Goal: Complete application form

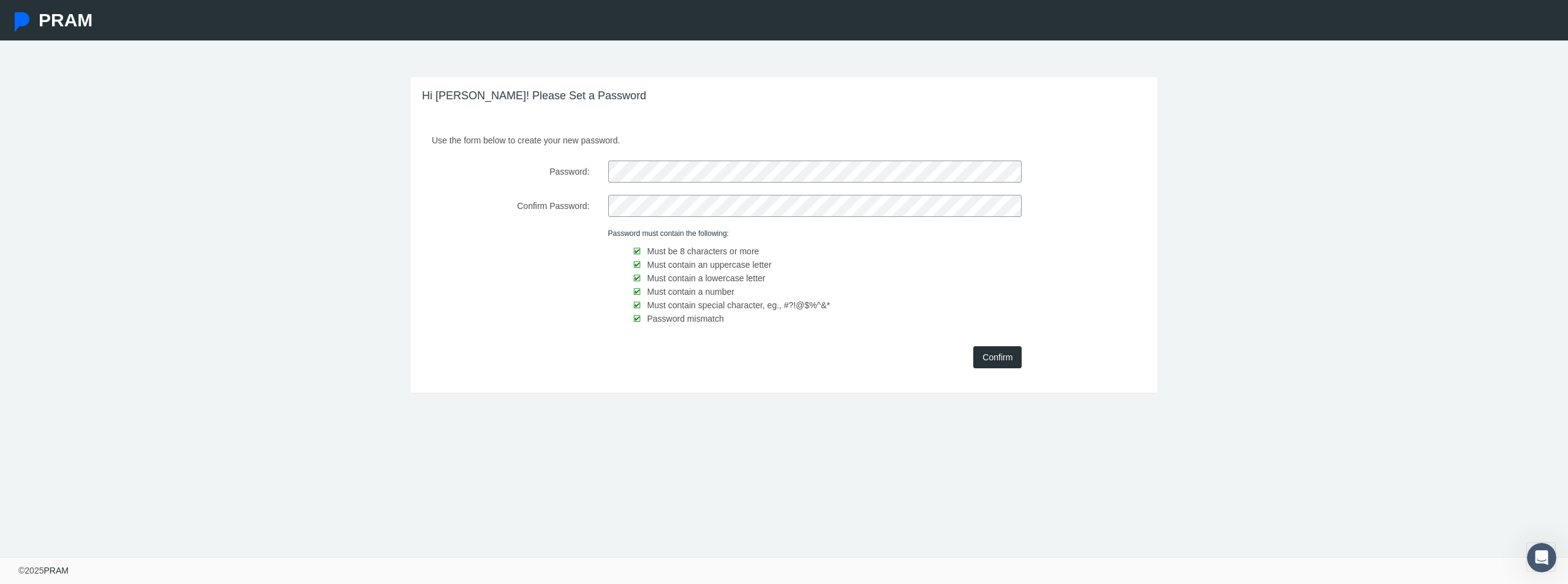
click at [1003, 362] on input "Confirm" at bounding box center [997, 357] width 49 height 22
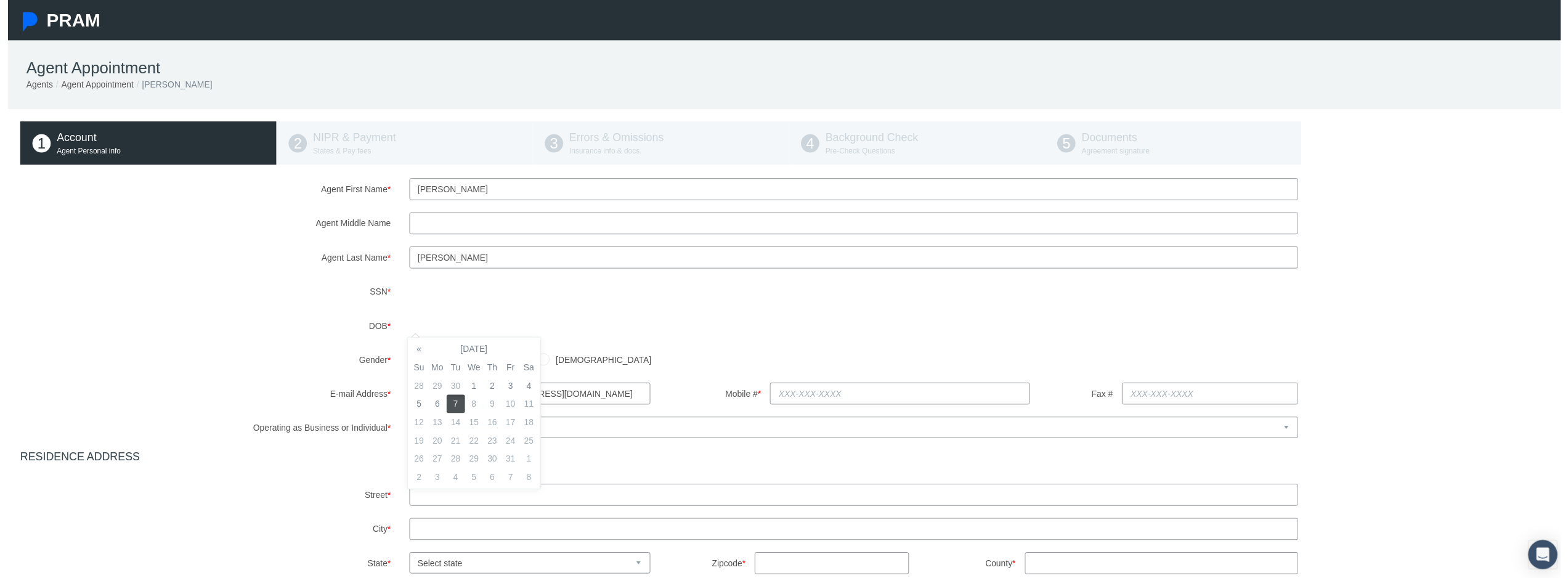
click at [578, 361] on div "Agent First Name * [PERSON_NAME] Agent Middle Name Agent Last Name * SSN" at bounding box center [788, 464] width 1553 height 570
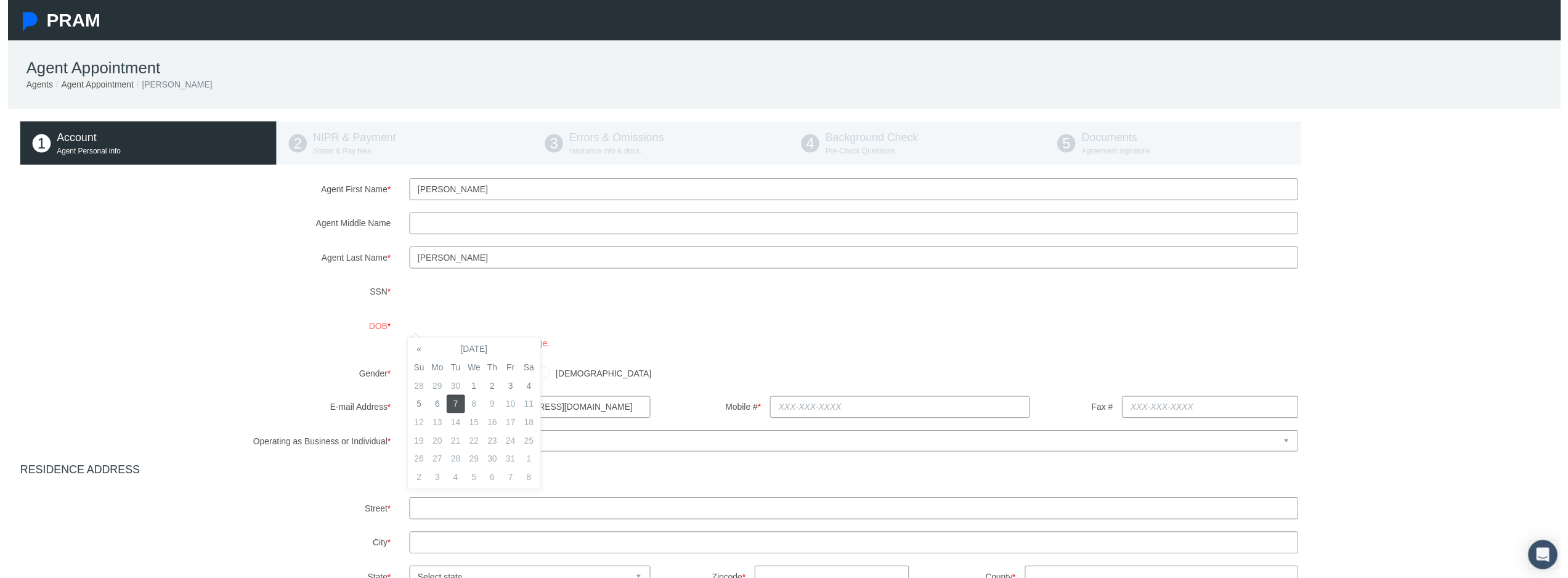
click at [600, 365] on div "Agent First Name * [PERSON_NAME] Agent Middle Name Agent Last Name * SSN" at bounding box center [788, 471] width 1553 height 584
click at [419, 353] on th "«" at bounding box center [415, 352] width 18 height 18
click at [452, 358] on th "[DATE]" at bounding box center [470, 352] width 93 height 18
click at [450, 416] on span "Jun" at bounding box center [453, 416] width 29 height 34
click at [483, 355] on th "June 2025" at bounding box center [470, 352] width 93 height 18
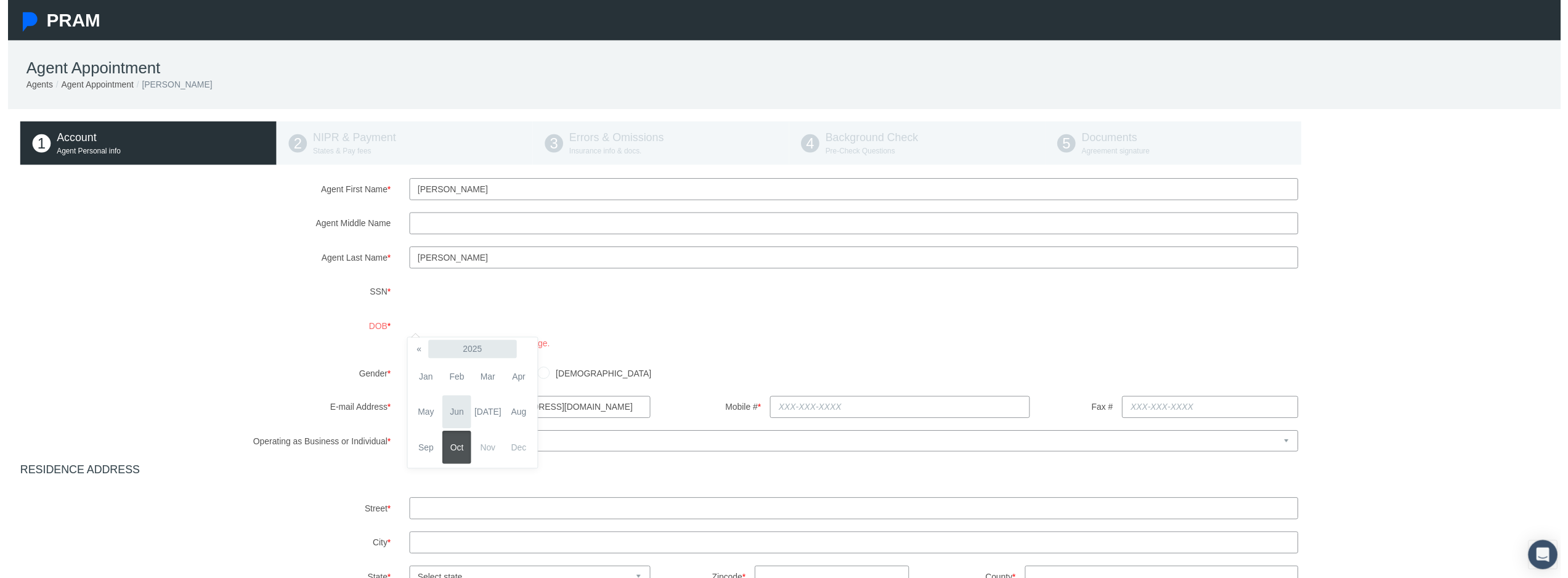
click at [476, 357] on th "2025" at bounding box center [469, 352] width 89 height 18
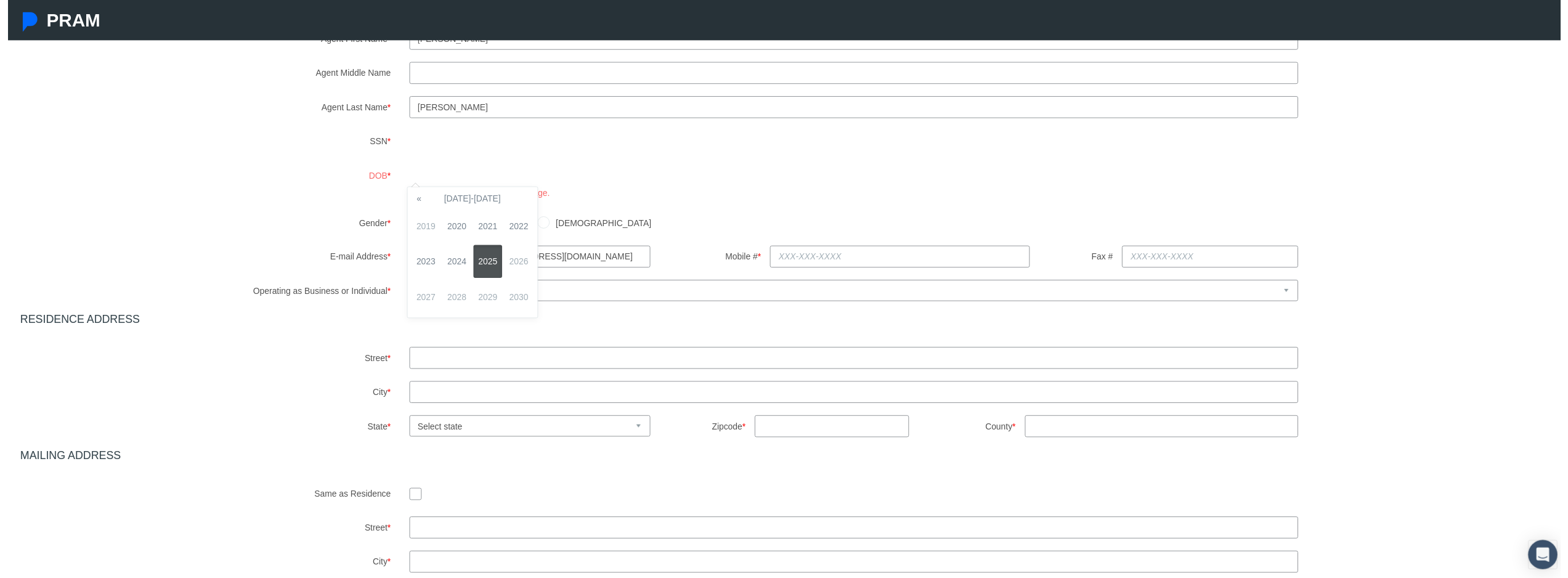
scroll to position [114, 0]
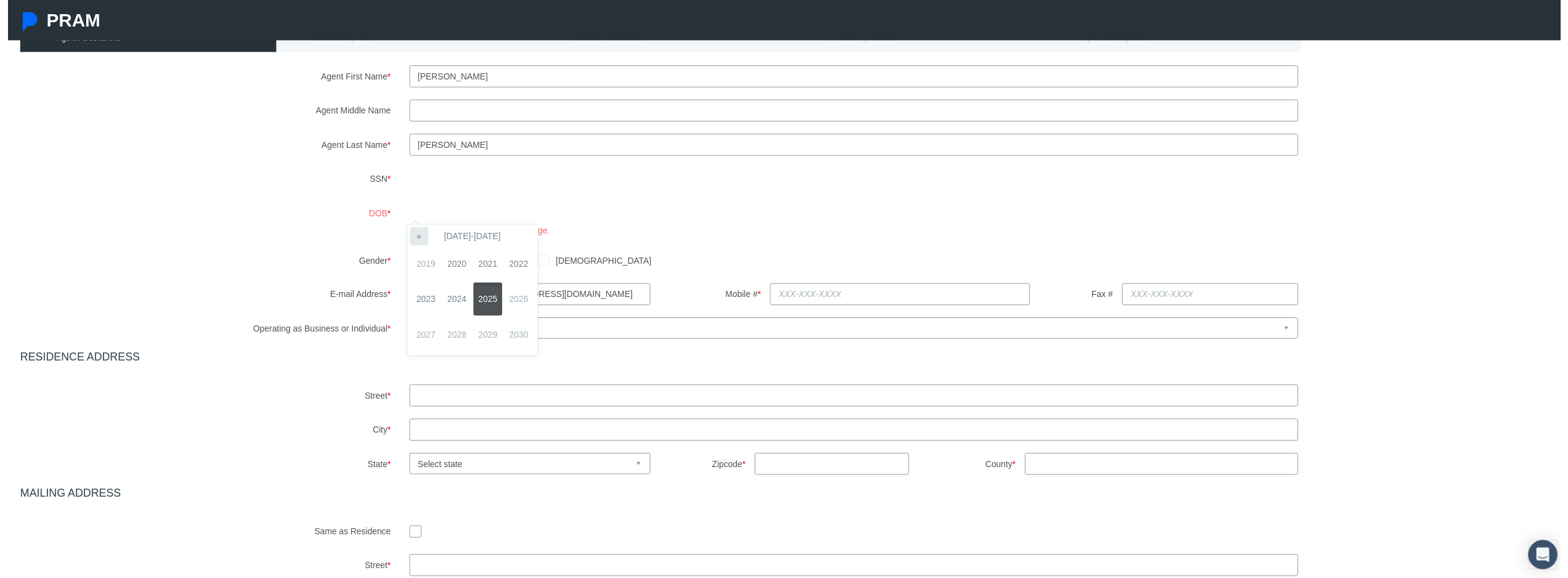
click at [420, 242] on th "«" at bounding box center [415, 238] width 18 height 18
click at [419, 241] on th "«" at bounding box center [415, 238] width 18 height 18
click at [486, 298] on span "1985" at bounding box center [485, 302] width 29 height 34
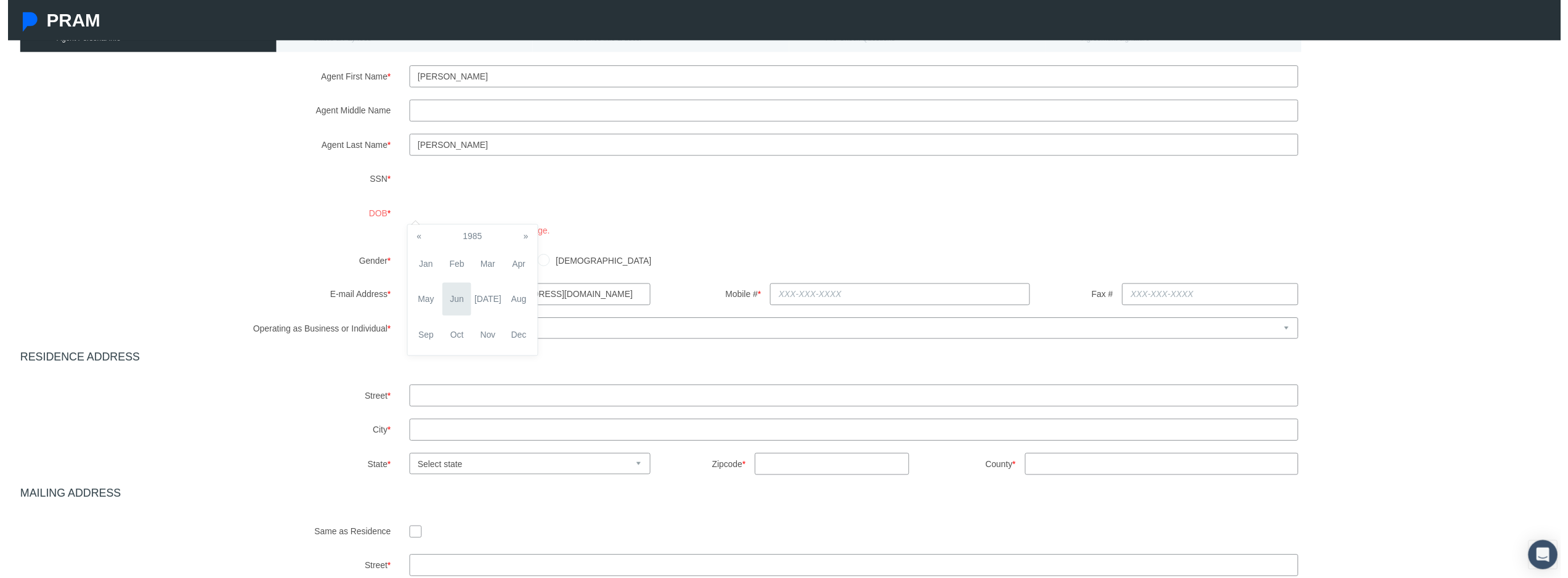
click at [452, 301] on span "Jun" at bounding box center [453, 302] width 29 height 34
click at [475, 344] on td "26" at bounding box center [470, 349] width 18 height 18
click at [561, 249] on div "Agent First Name * Edwin Agent Middle Name Agent Last Name * SSN" at bounding box center [788, 358] width 1553 height 584
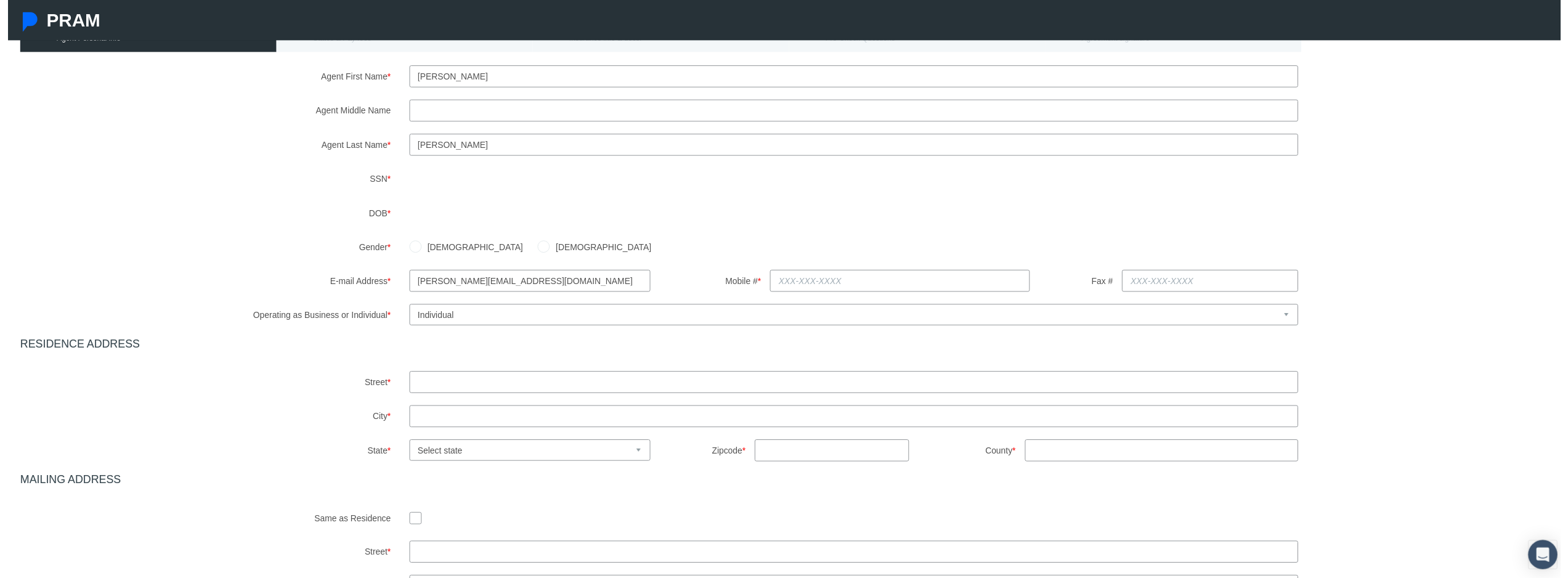
click at [411, 247] on input "Male" at bounding box center [411, 247] width 12 height 12
radio input "true"
click at [776, 279] on input "text" at bounding box center [900, 283] width 262 height 22
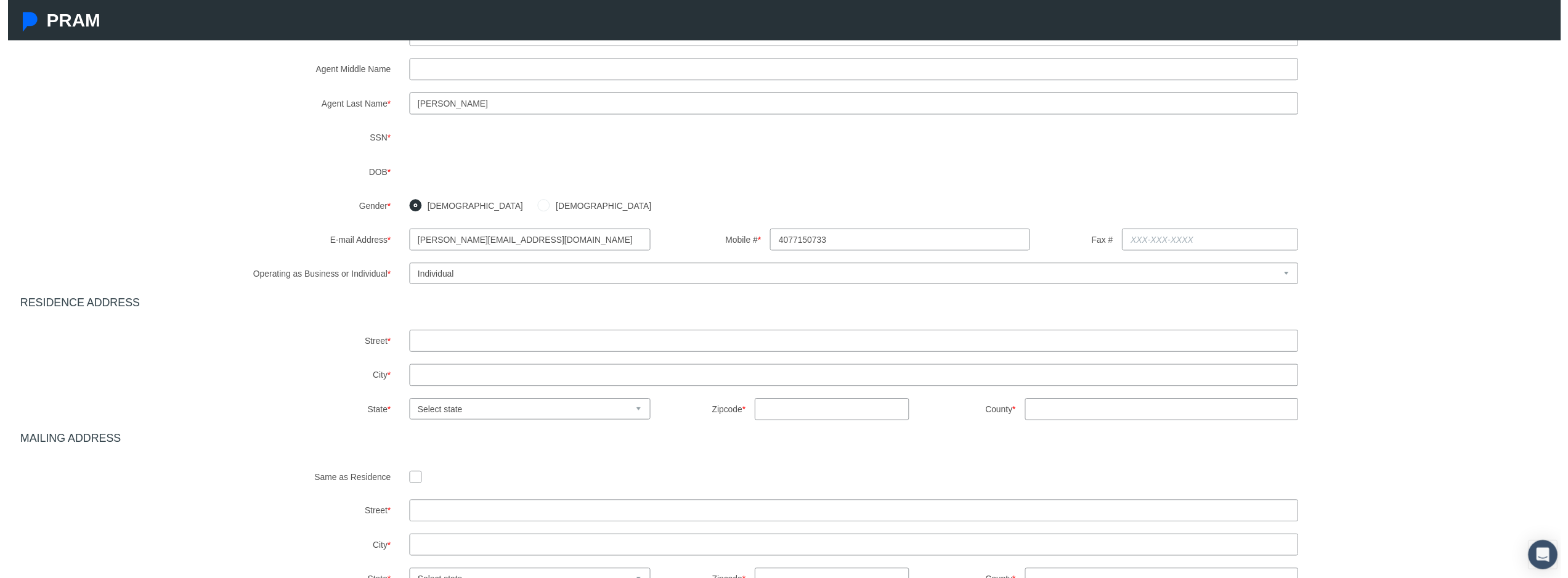
scroll to position [176, 0]
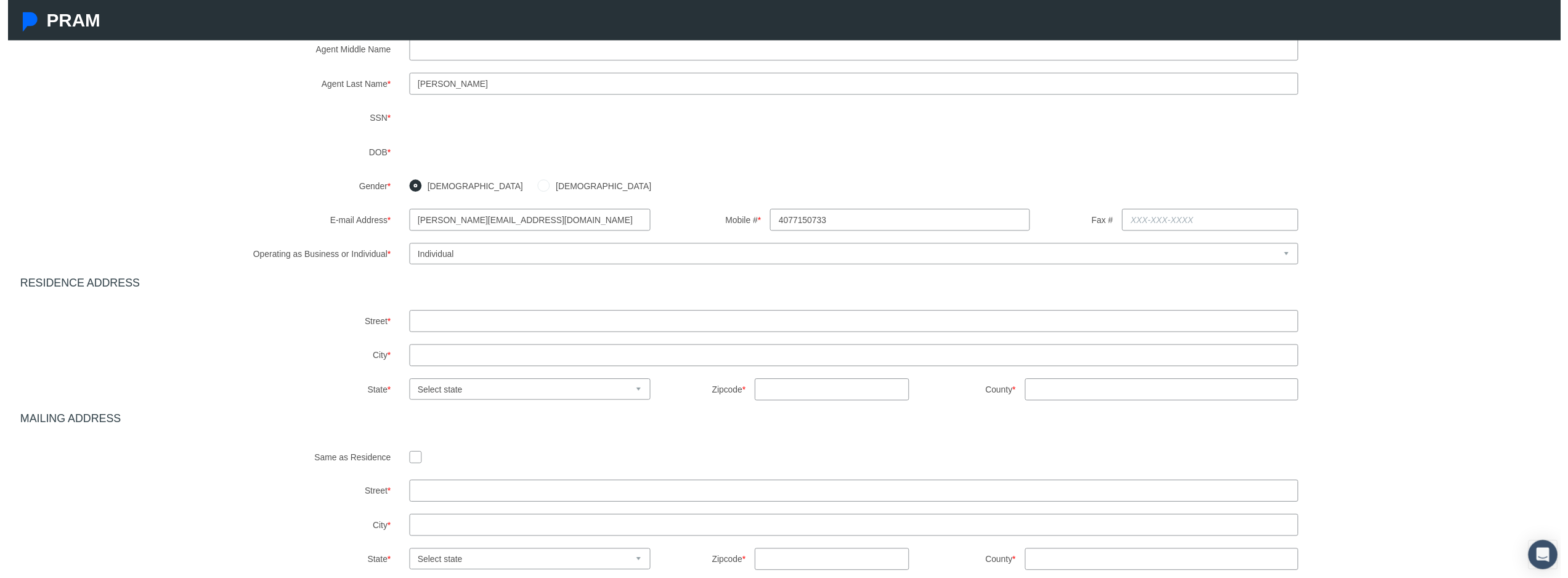
type input "407-715-0733"
click at [432, 324] on input "text" at bounding box center [854, 324] width 898 height 22
type input "3822 Sagefield Dr"
type input "A"
type input "Saint Cloud"
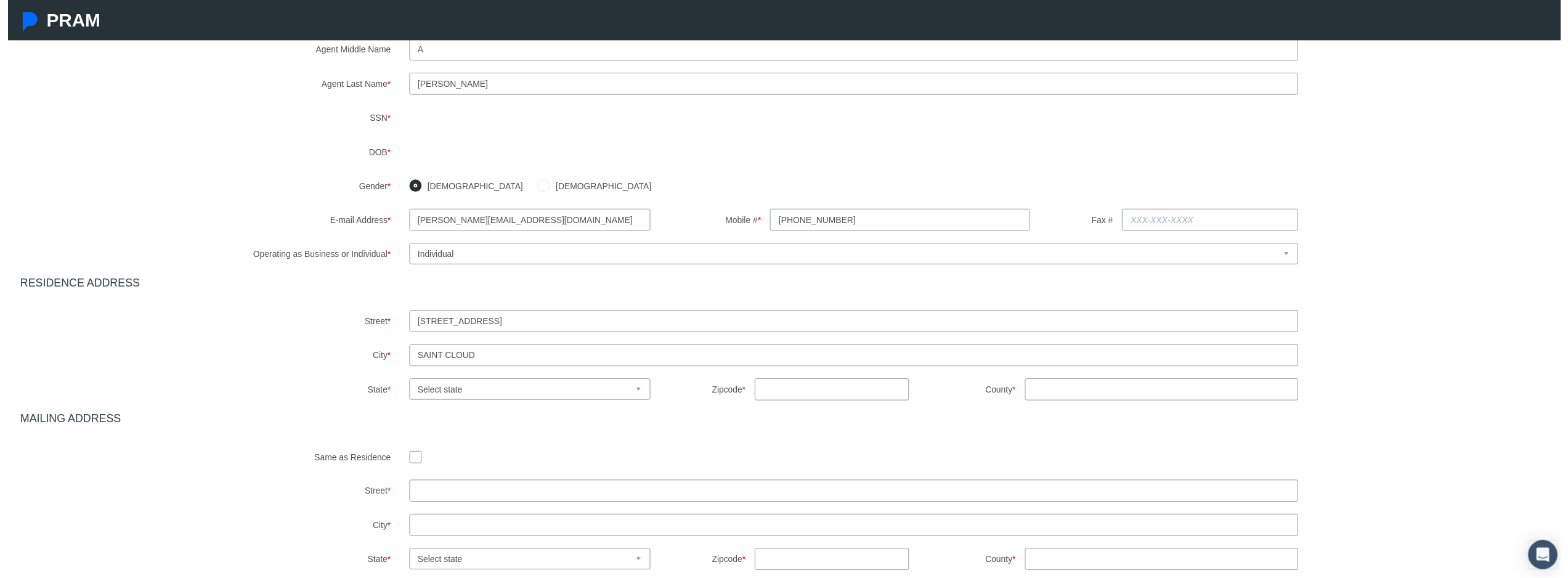
select select "FL"
type input "34773"
type input "Florida"
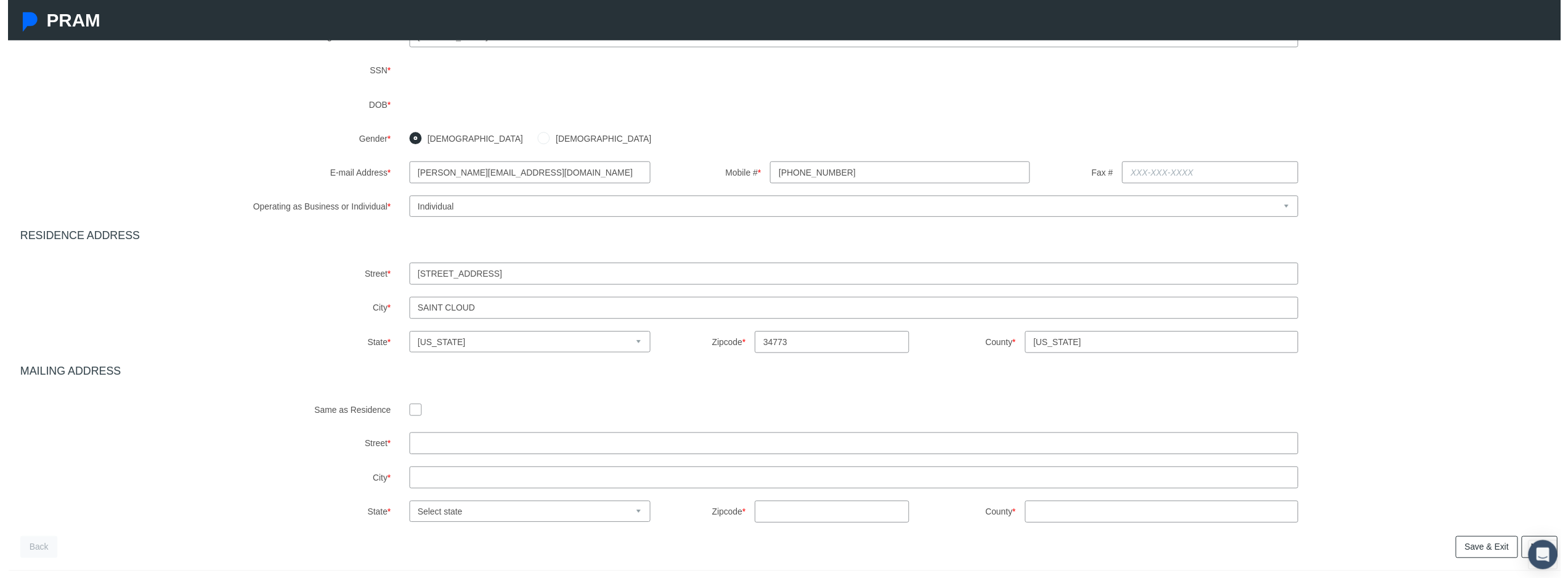
scroll to position [285, 0]
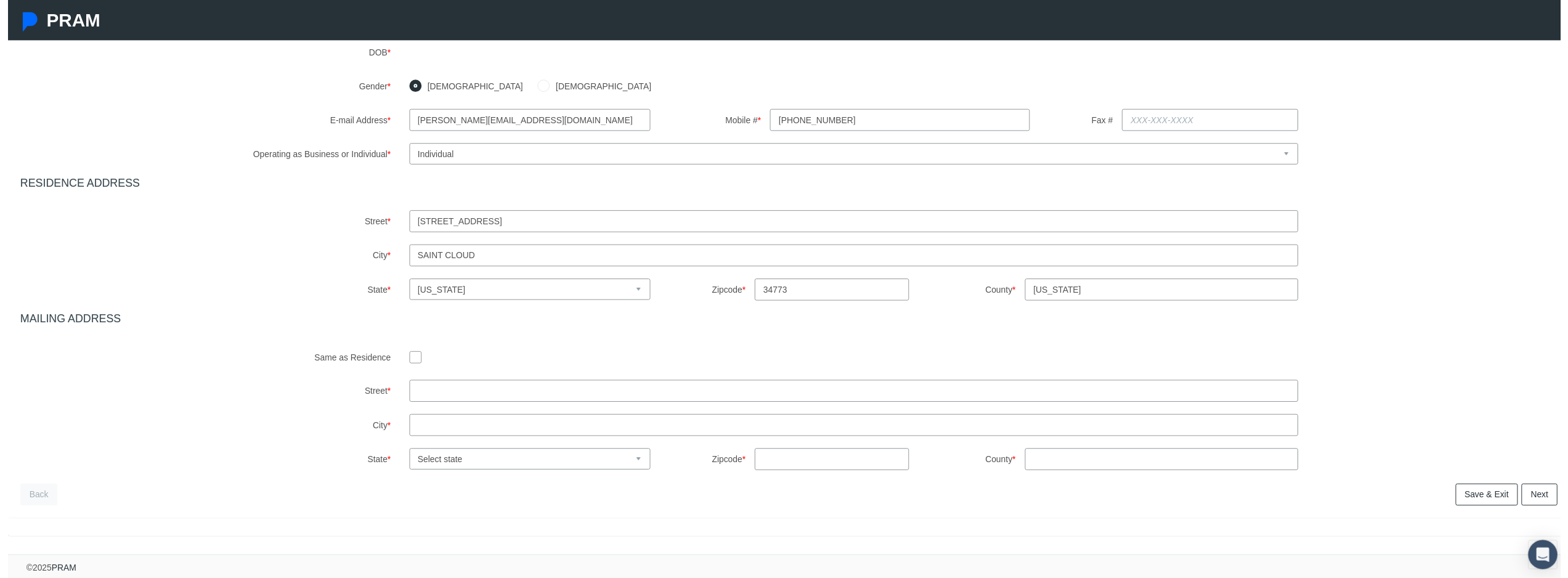
click at [408, 354] on input "checkbox" at bounding box center [411, 360] width 12 height 12
checkbox input "true"
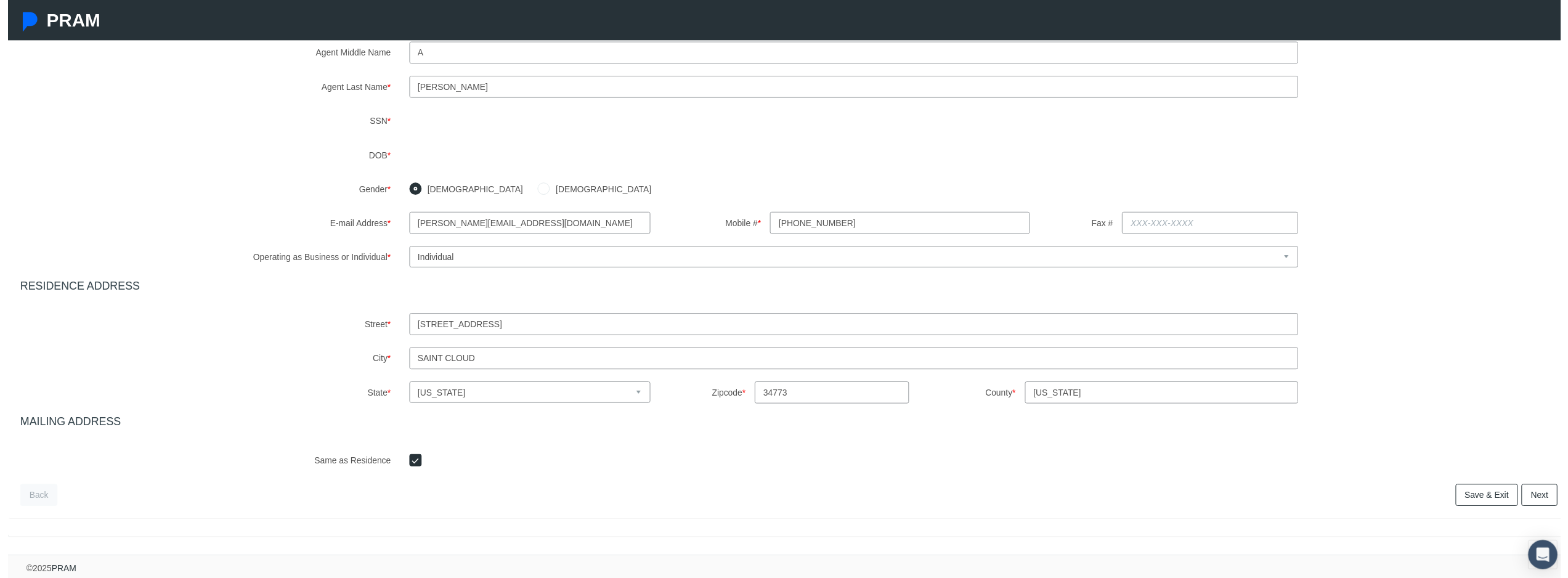
click at [1537, 488] on link "Next" at bounding box center [1547, 499] width 36 height 22
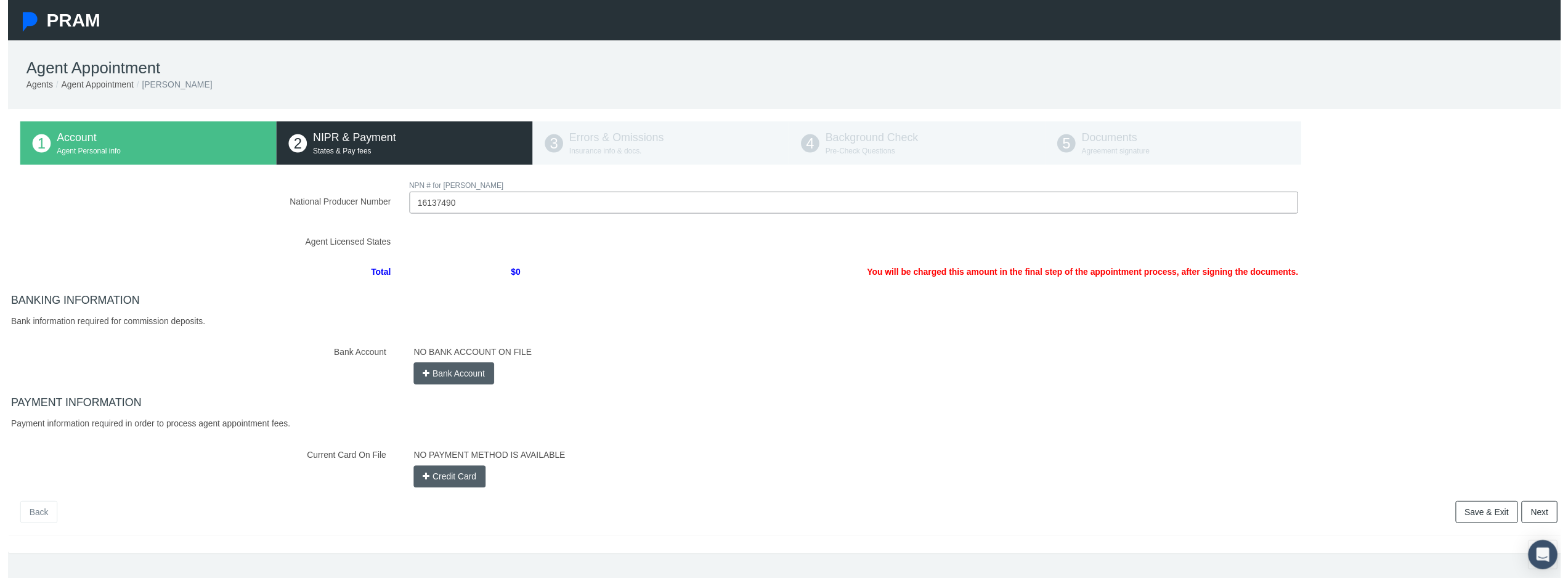
scroll to position [50, 0]
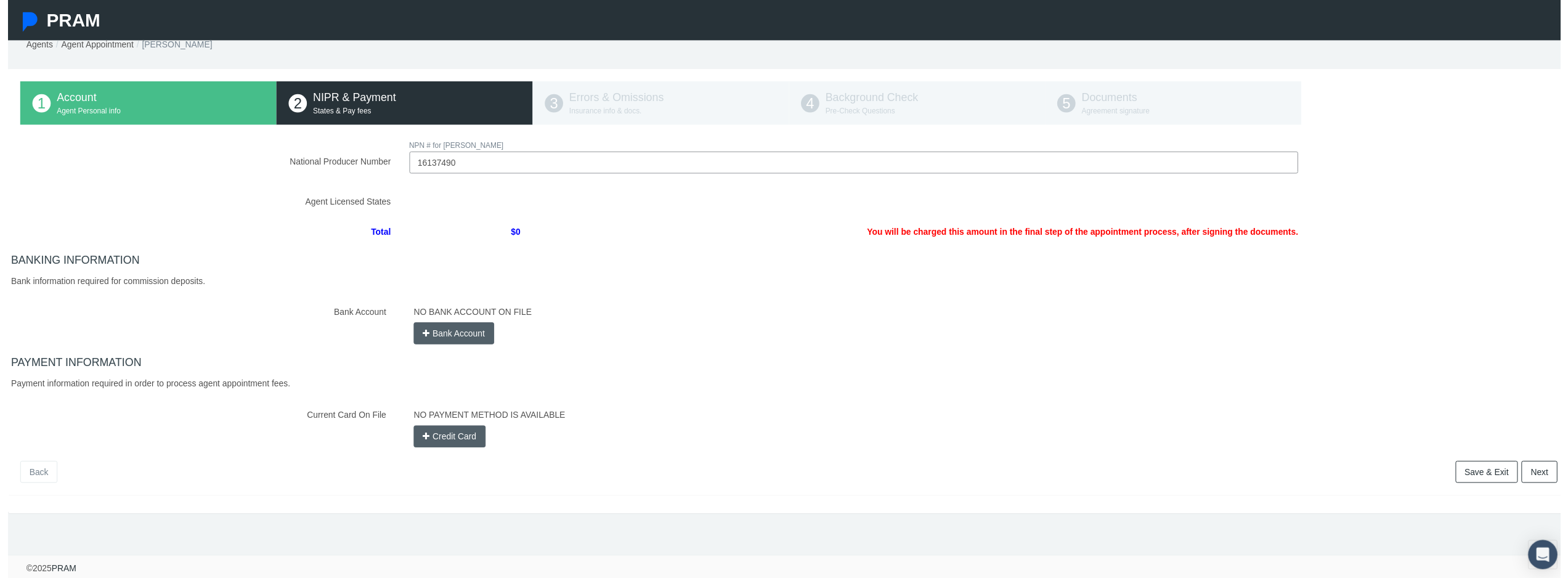
type input "16137490"
click at [456, 331] on div "NO BANK ACCOUNT ON FILE Bank Account" at bounding box center [988, 325] width 1174 height 44
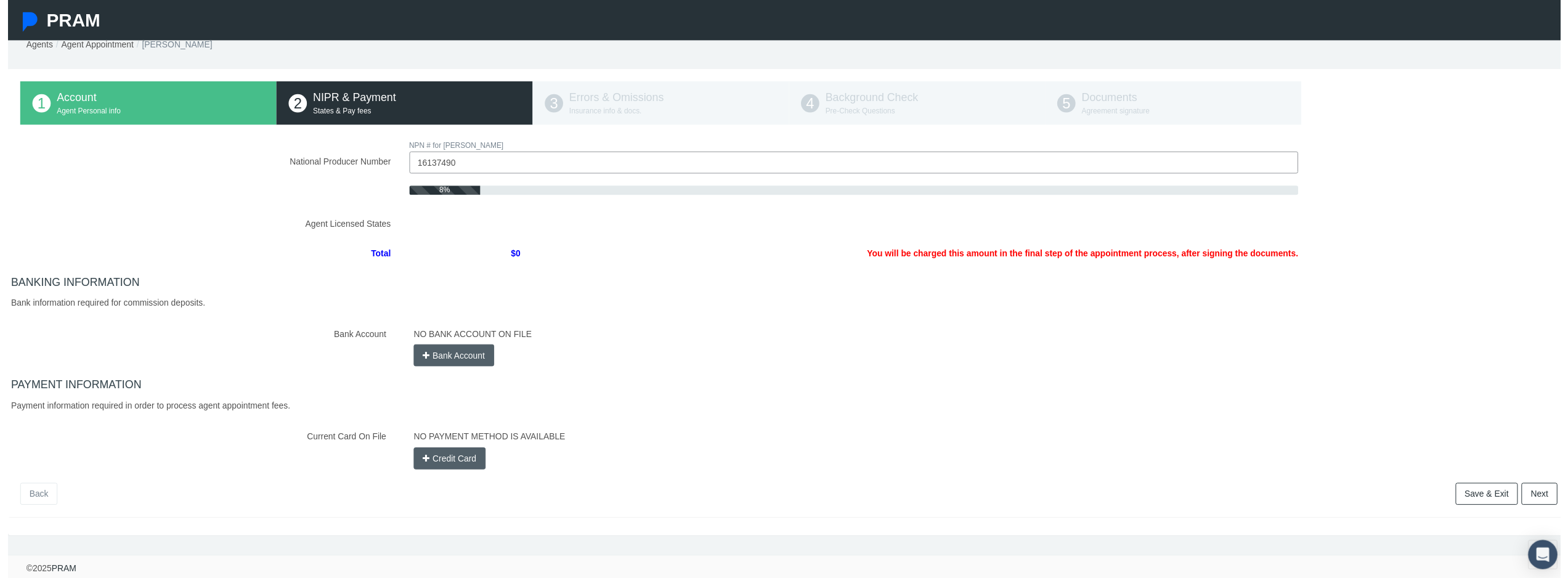
click at [452, 347] on button "Bank Account" at bounding box center [450, 358] width 81 height 22
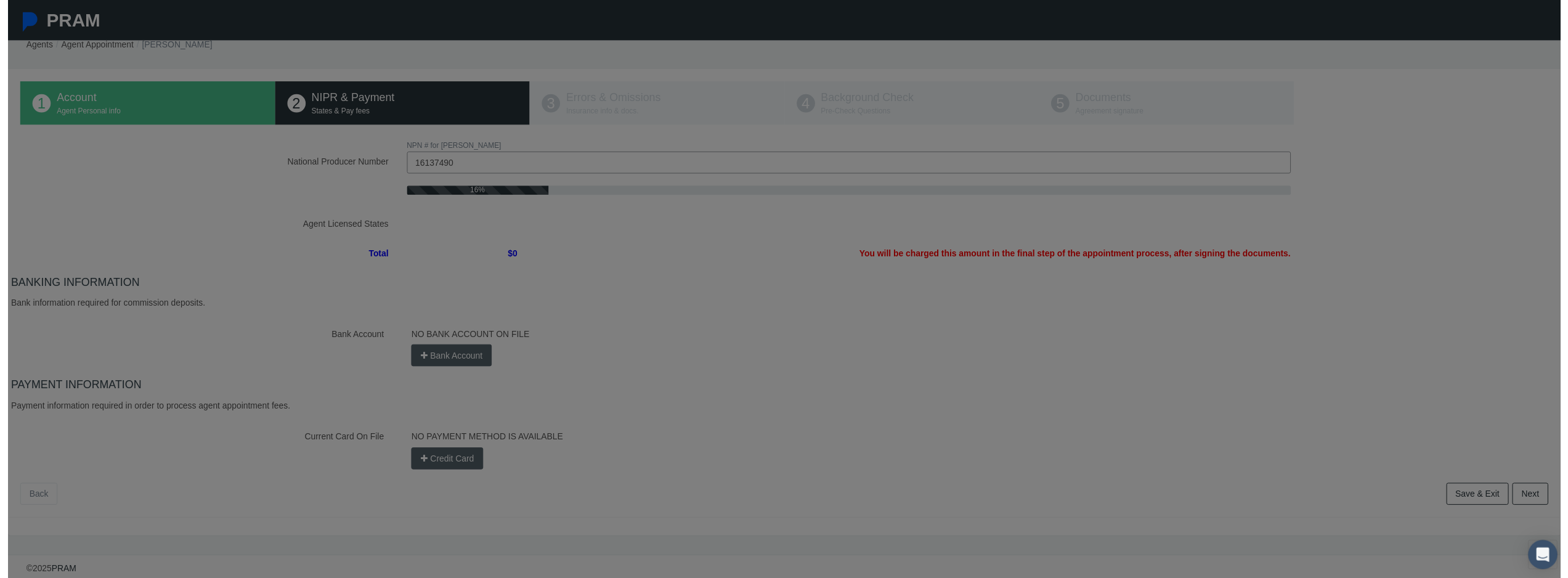
scroll to position [41, 0]
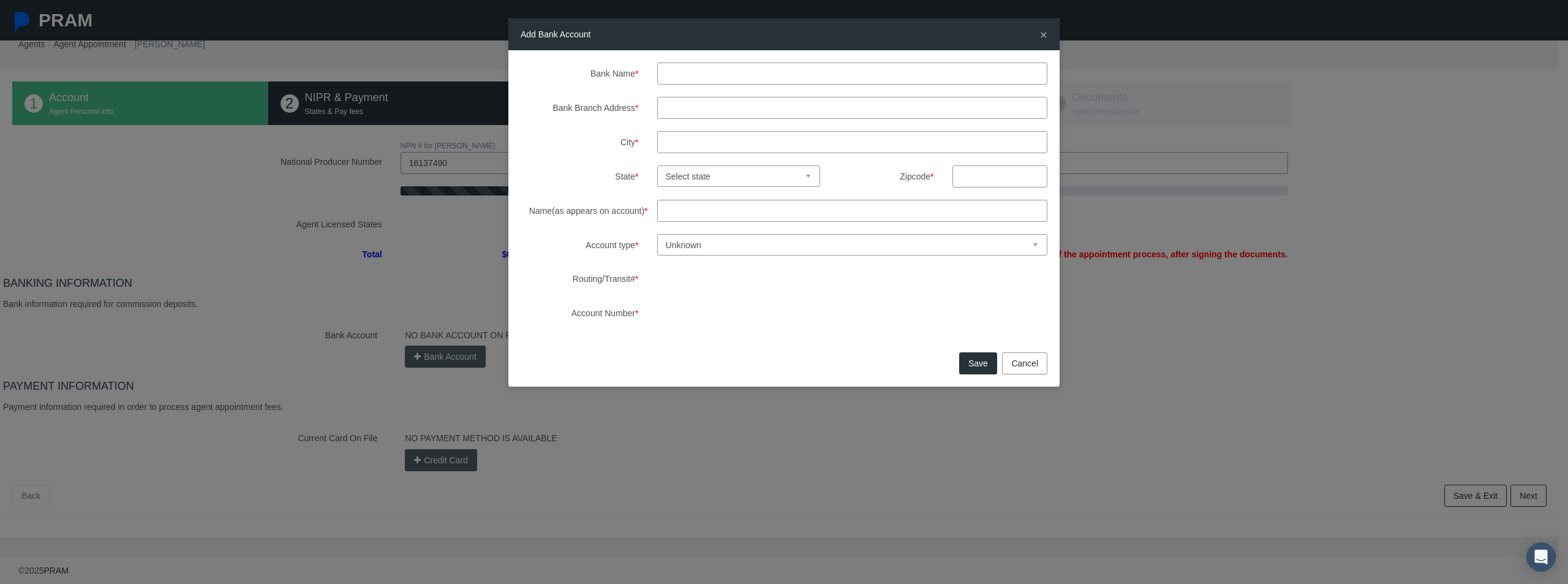
click at [688, 75] on input "Bank Name *" at bounding box center [852, 73] width 391 height 22
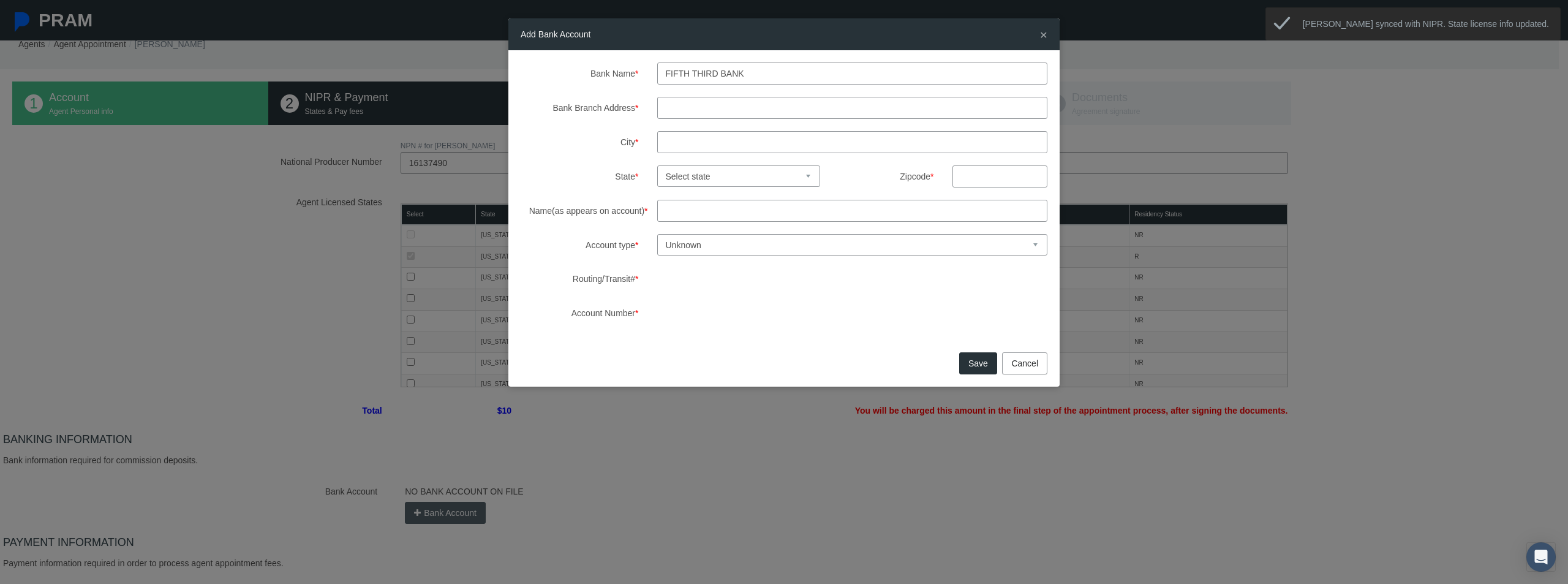
type input "Fifth Third bank"
click at [681, 114] on input "Bank Branch Address *" at bounding box center [852, 108] width 391 height 22
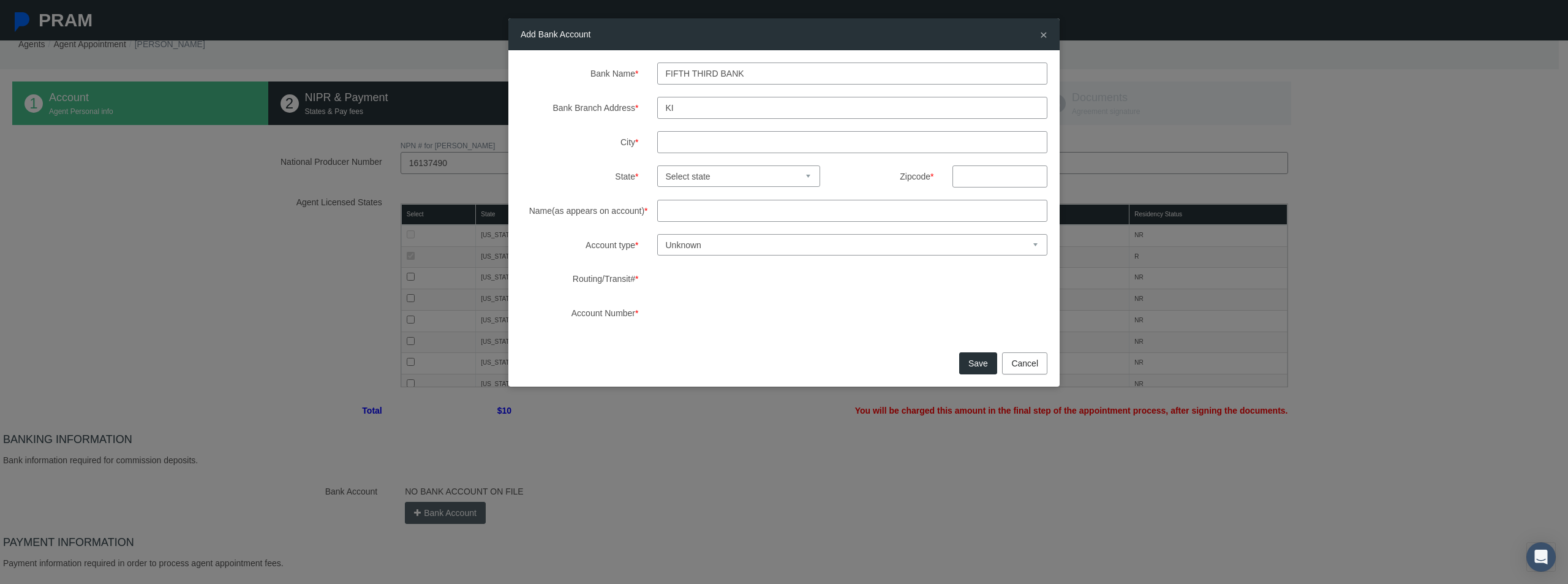
type input "K"
type input "1401 Simpson Rd"
click at [751, 144] on input "City *" at bounding box center [852, 142] width 391 height 22
type input "kissimmee"
select select "FL"
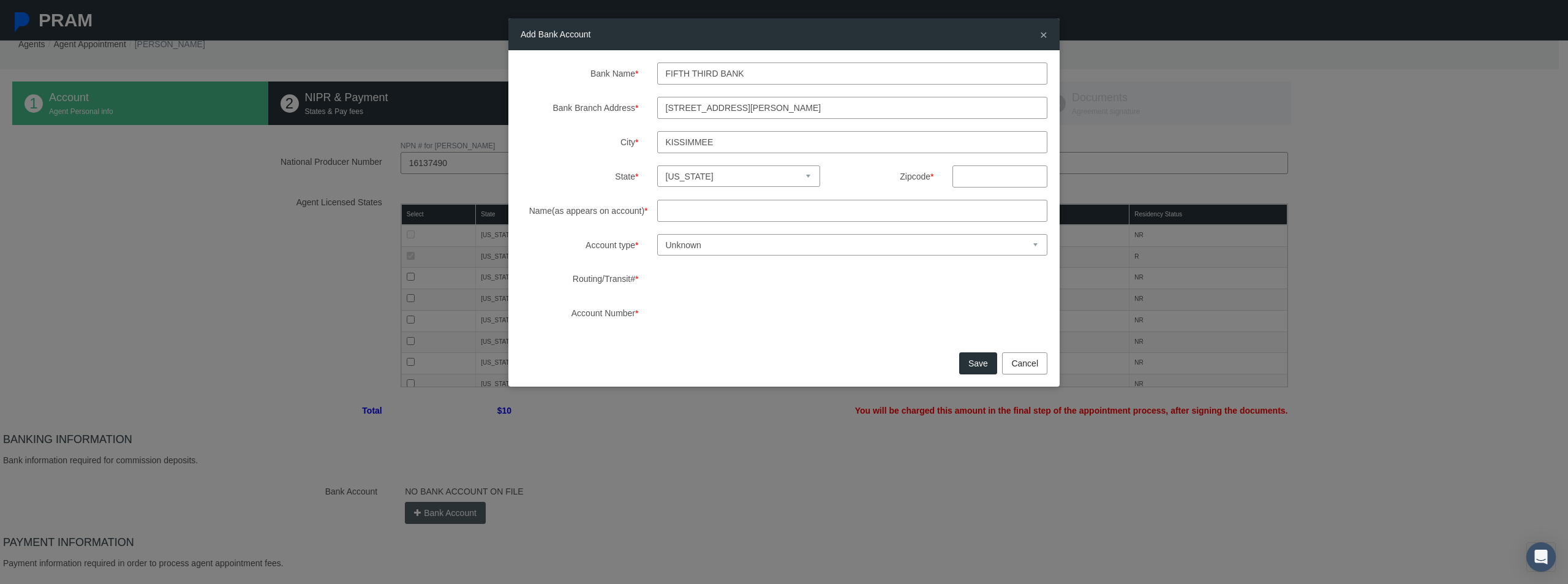
type input "34743"
type input "Edwin Antonio Pineiro-Amaral"
click at [992, 179] on input "34743" at bounding box center [1000, 177] width 95 height 22
type input "34744"
click at [862, 169] on label "Zipcode *" at bounding box center [890, 177] width 104 height 22
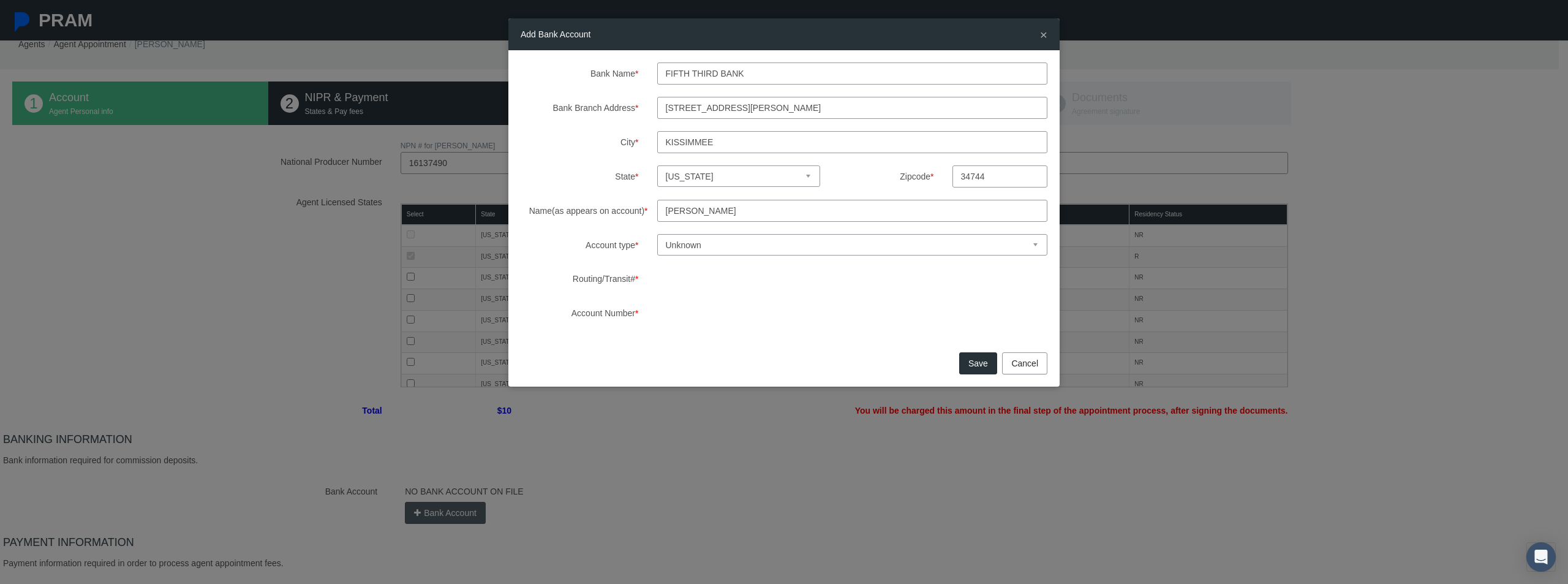
click at [720, 249] on select "Unknown Checking Savings" at bounding box center [852, 245] width 391 height 22
select select "1"
click at [657, 234] on select "Unknown Checking Savings" at bounding box center [852, 245] width 391 height 22
click at [975, 361] on button "Save" at bounding box center [978, 363] width 38 height 22
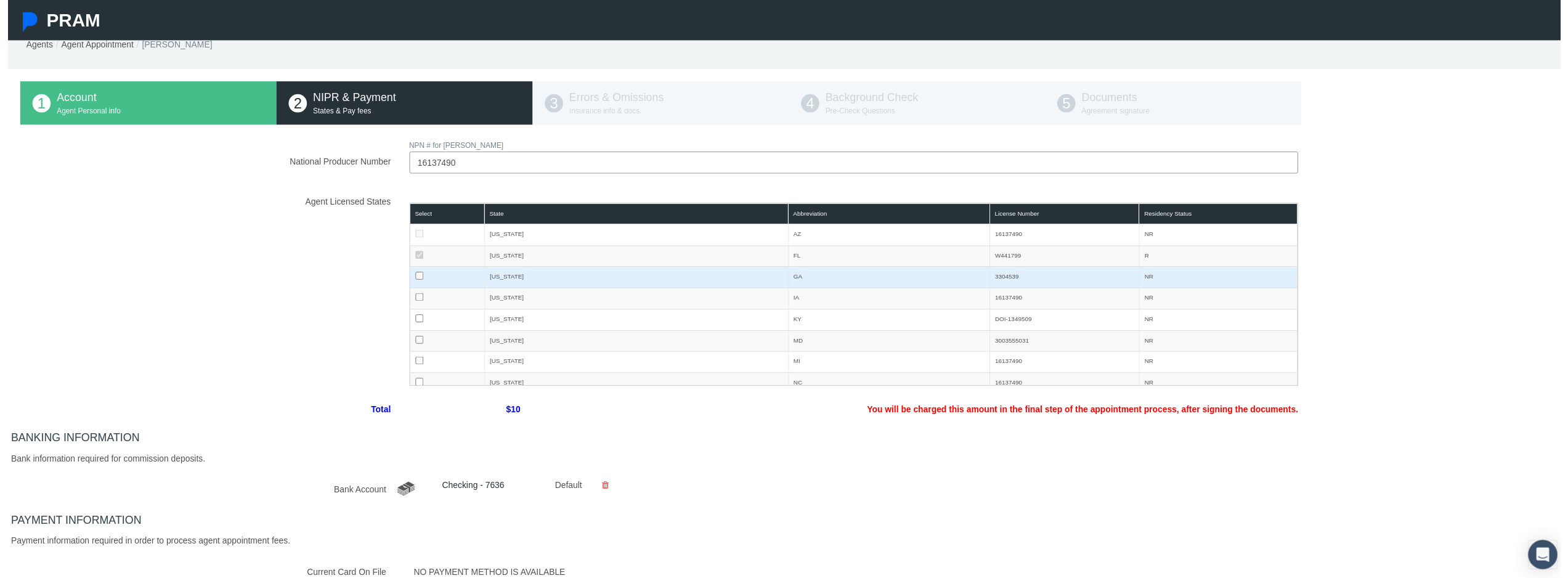
click at [415, 277] on input "checkbox" at bounding box center [415, 278] width 8 height 8
checkbox input "true"
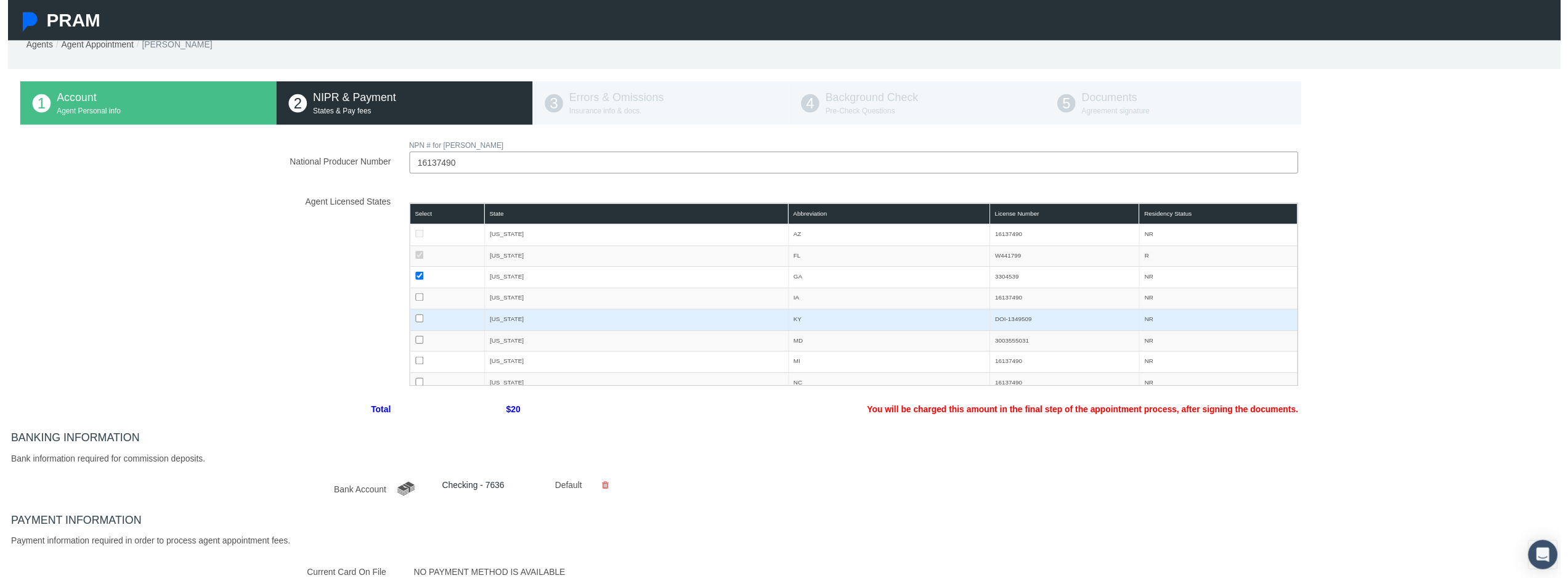
drag, startPoint x: 414, startPoint y: 300, endPoint x: 420, endPoint y: 317, distance: 18.0
click at [414, 299] on input "checkbox" at bounding box center [415, 299] width 8 height 8
checkbox input "true"
click at [413, 321] on input "checkbox" at bounding box center [415, 321] width 8 height 8
checkbox input "true"
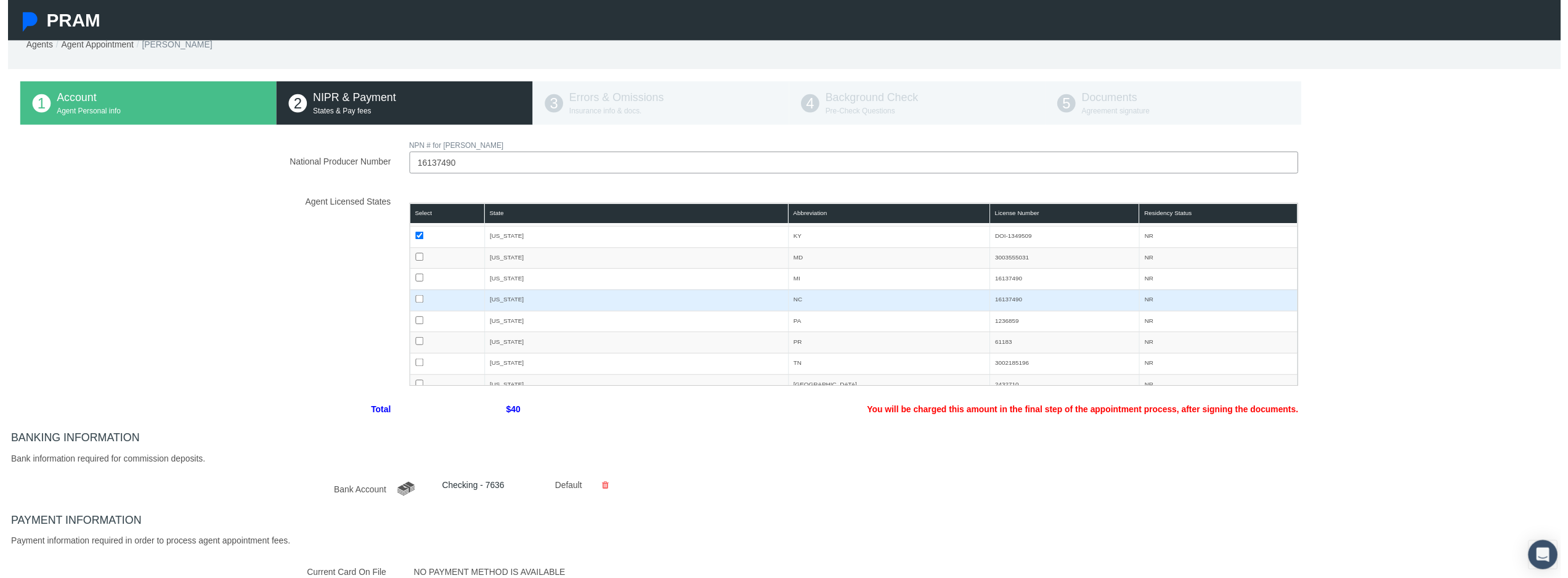
scroll to position [123, 0]
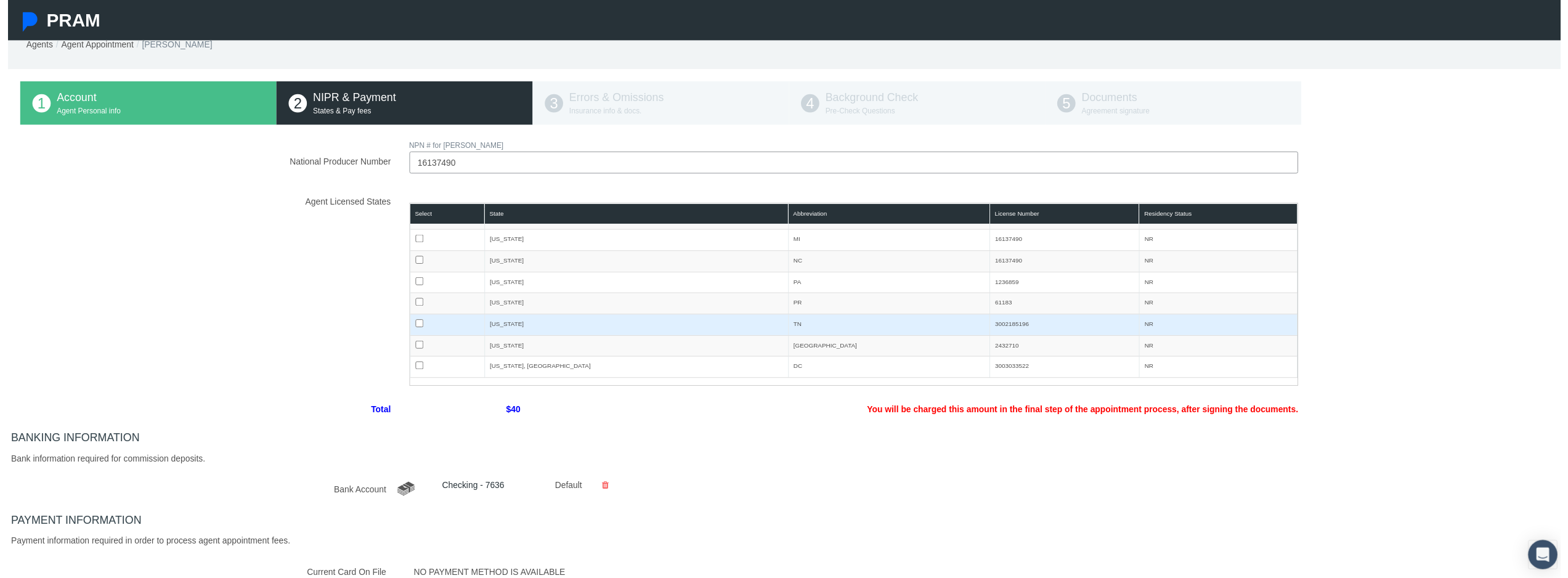
click at [412, 325] on input "checkbox" at bounding box center [415, 325] width 8 height 8
checkbox input "true"
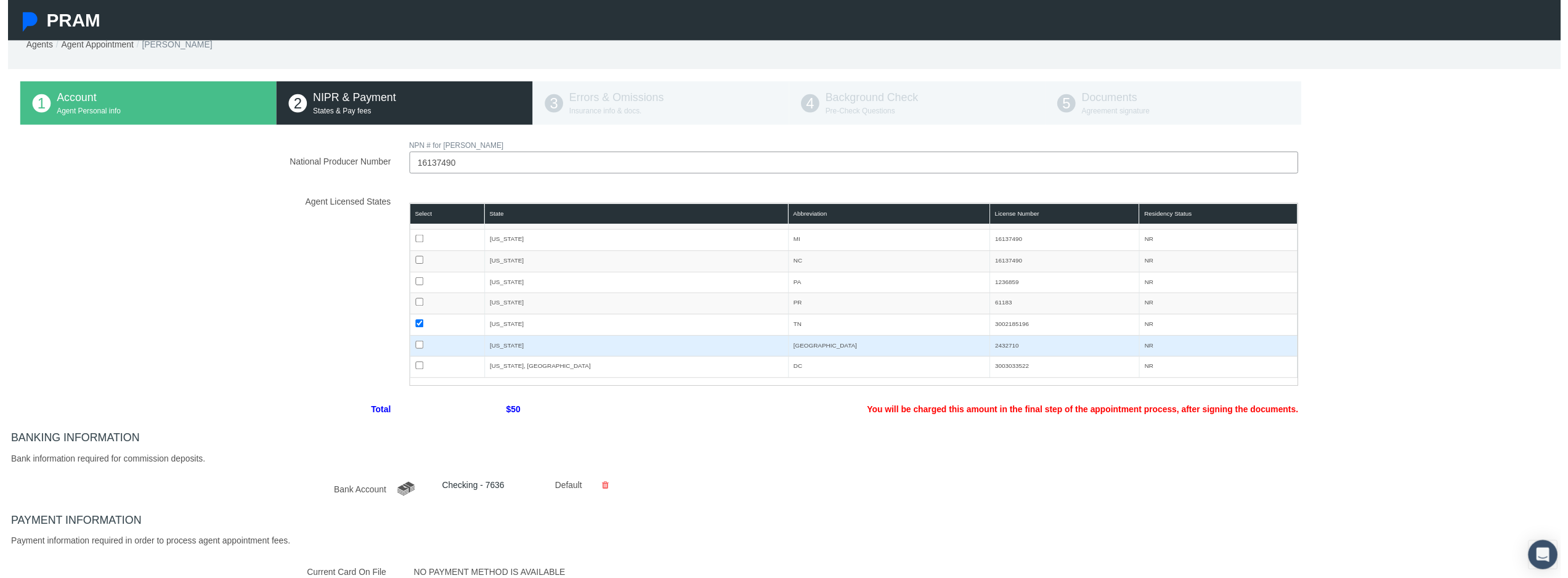
click at [413, 348] on input "checkbox" at bounding box center [415, 347] width 8 height 8
checkbox input "true"
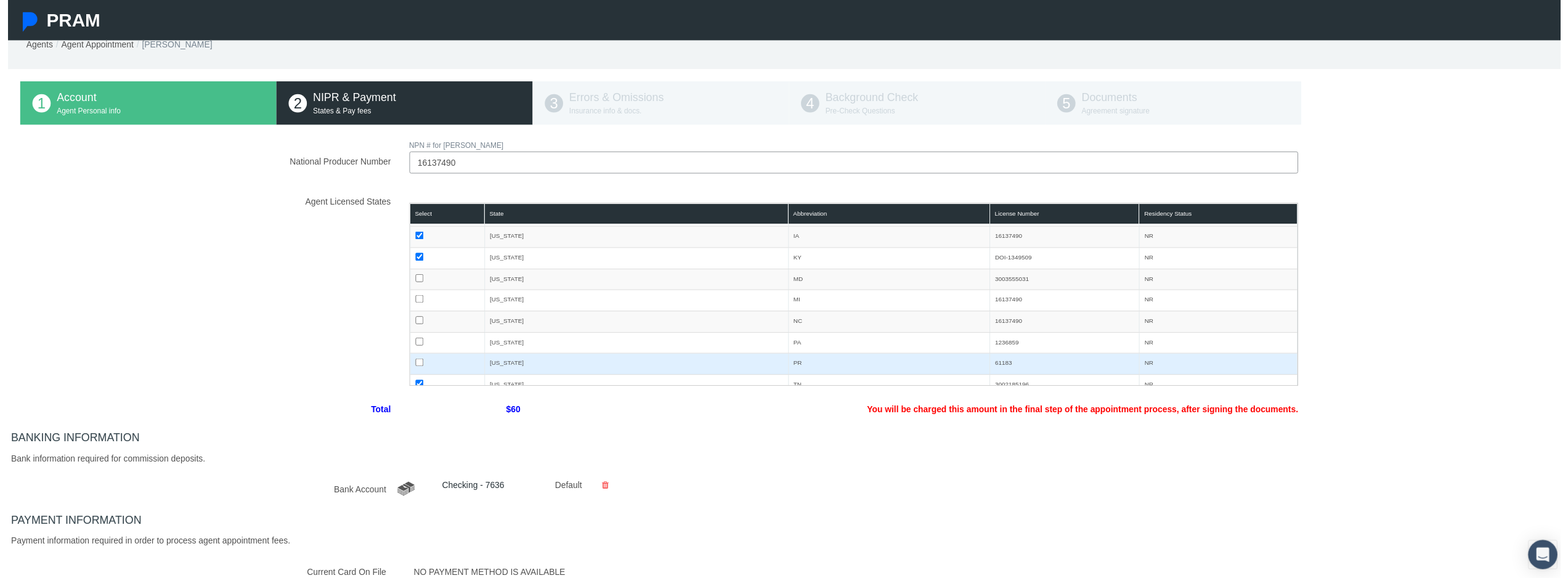
scroll to position [61, 0]
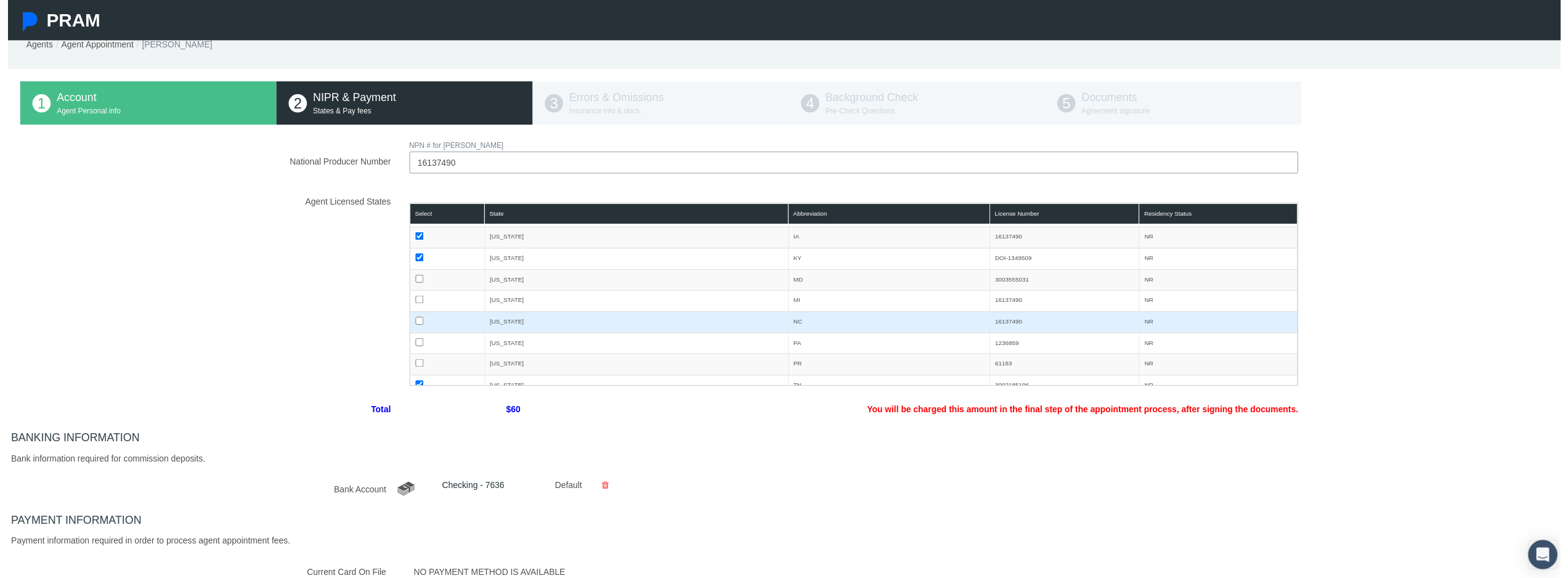
click at [412, 325] on input "checkbox" at bounding box center [415, 323] width 8 height 8
checkbox input "true"
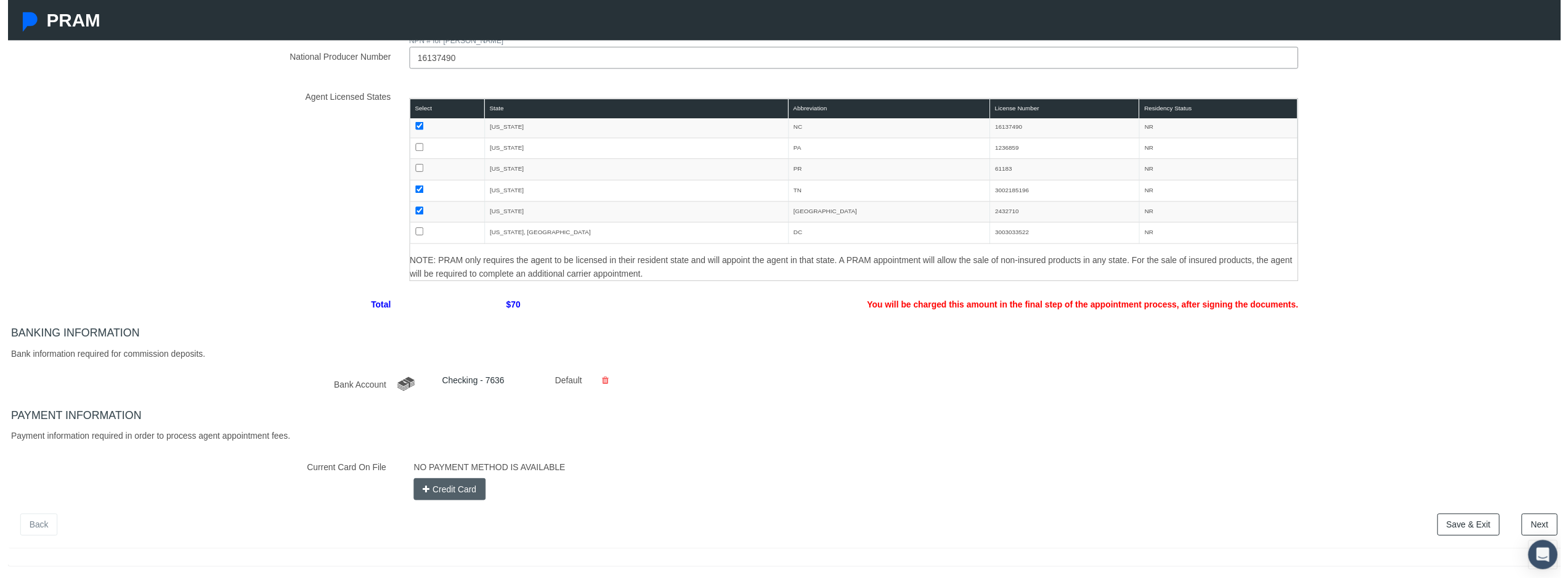
scroll to position [163, 0]
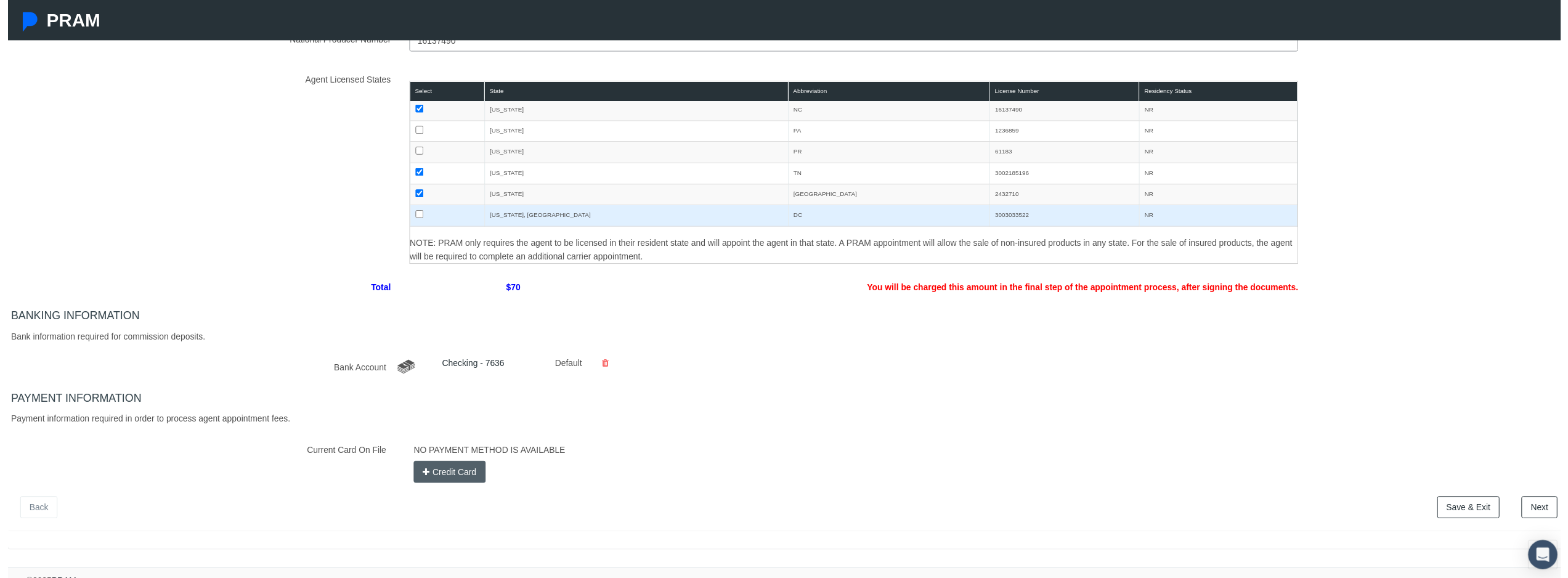
click at [412, 215] on input "checkbox" at bounding box center [415, 215] width 8 height 8
checkbox input "true"
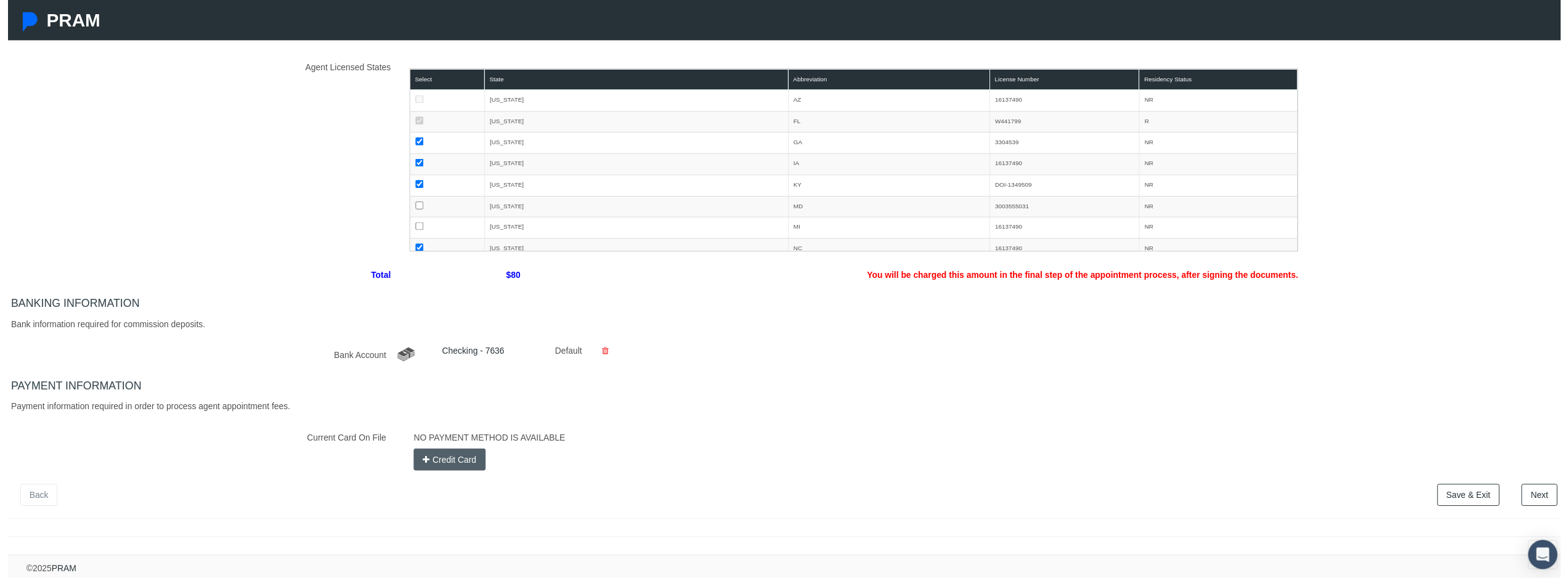
scroll to position [185, 0]
